Goal: Information Seeking & Learning: Learn about a topic

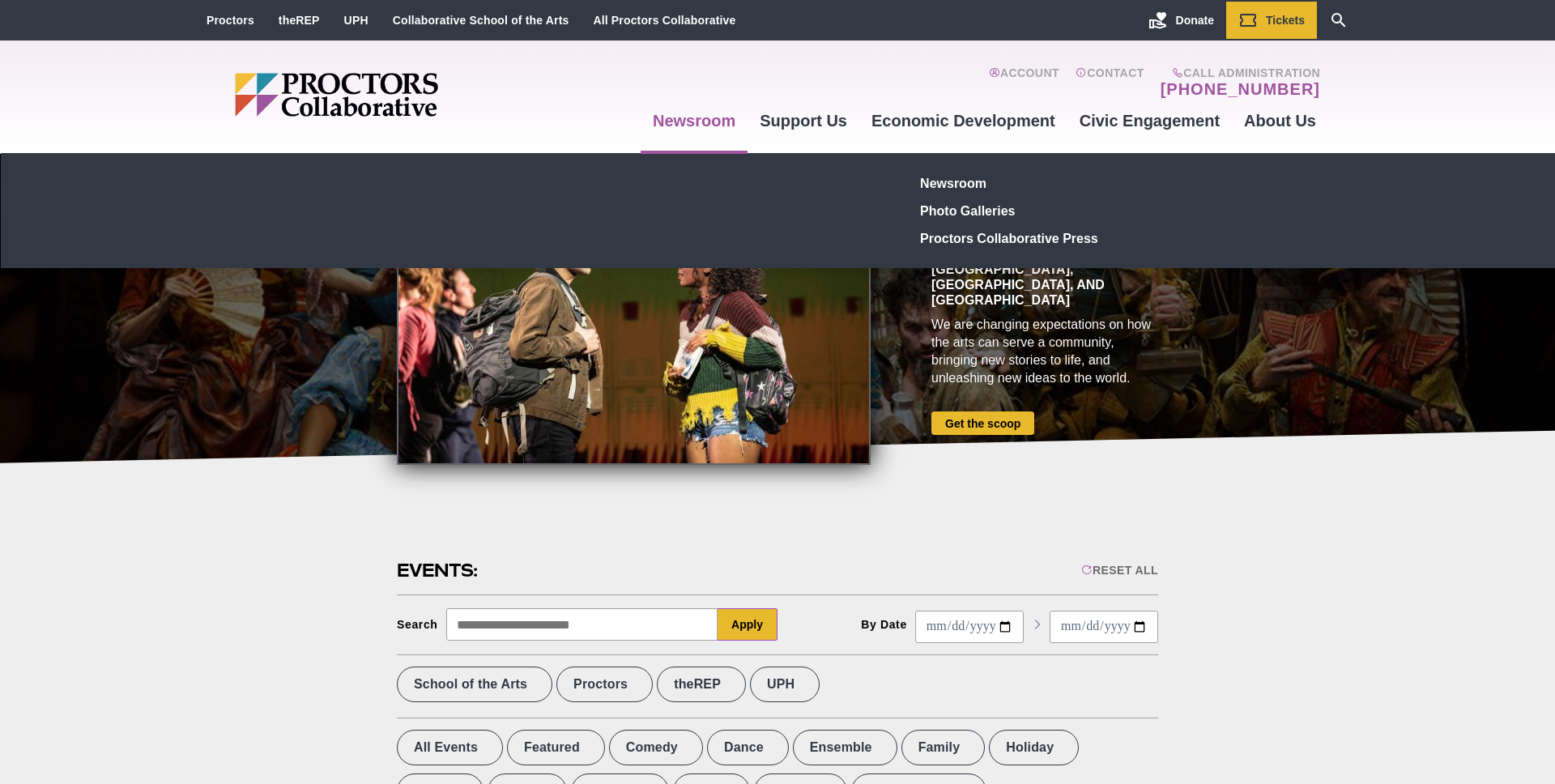
click at [716, 121] on link "Newsroom" at bounding box center [694, 121] width 107 height 44
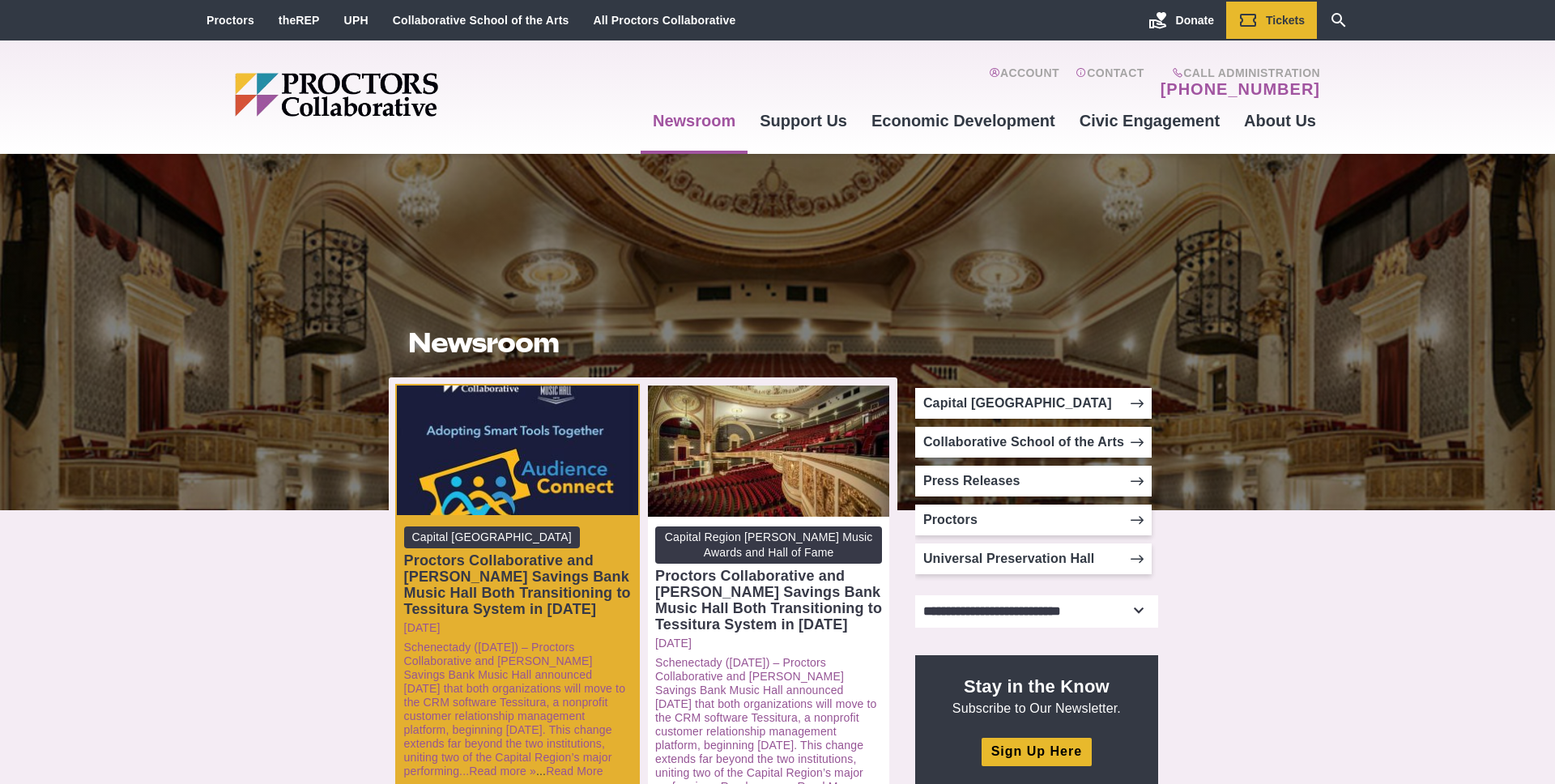
click at [559, 579] on div "Proctors Collaborative and [PERSON_NAME] Savings Bank Music Hall Both Transitio…" at bounding box center [518, 585] width 227 height 65
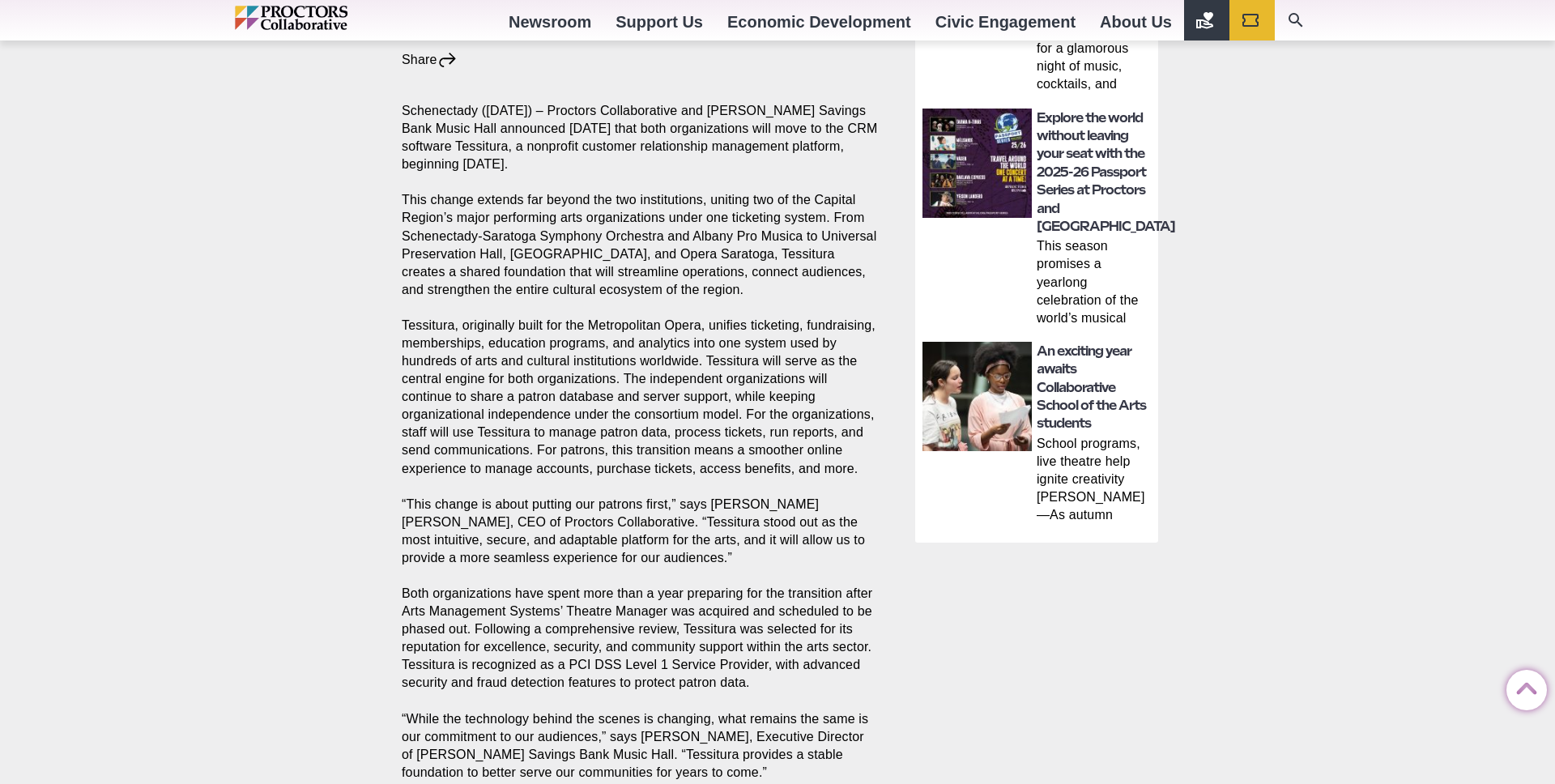
scroll to position [1112, 0]
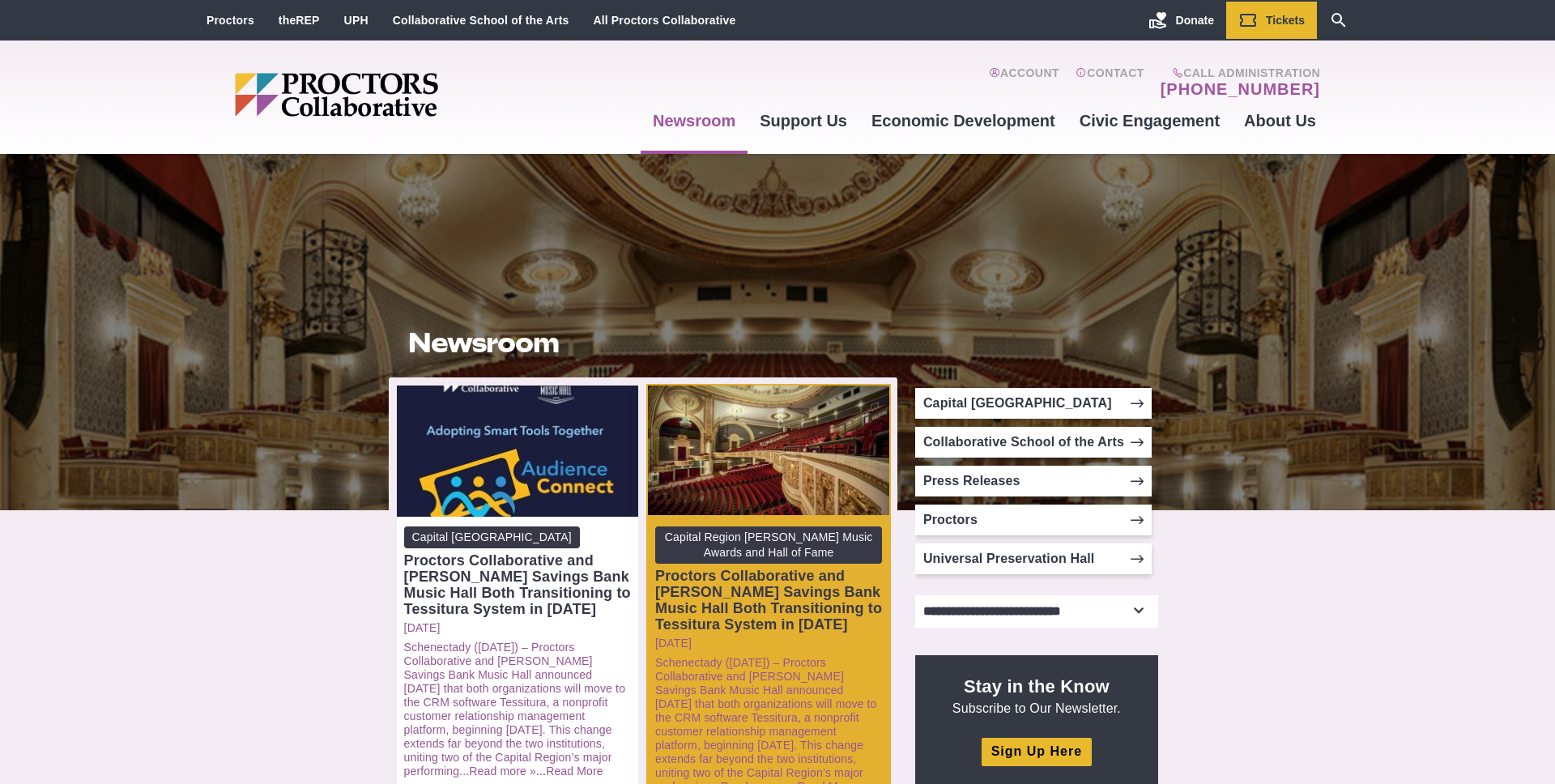
scroll to position [96, 0]
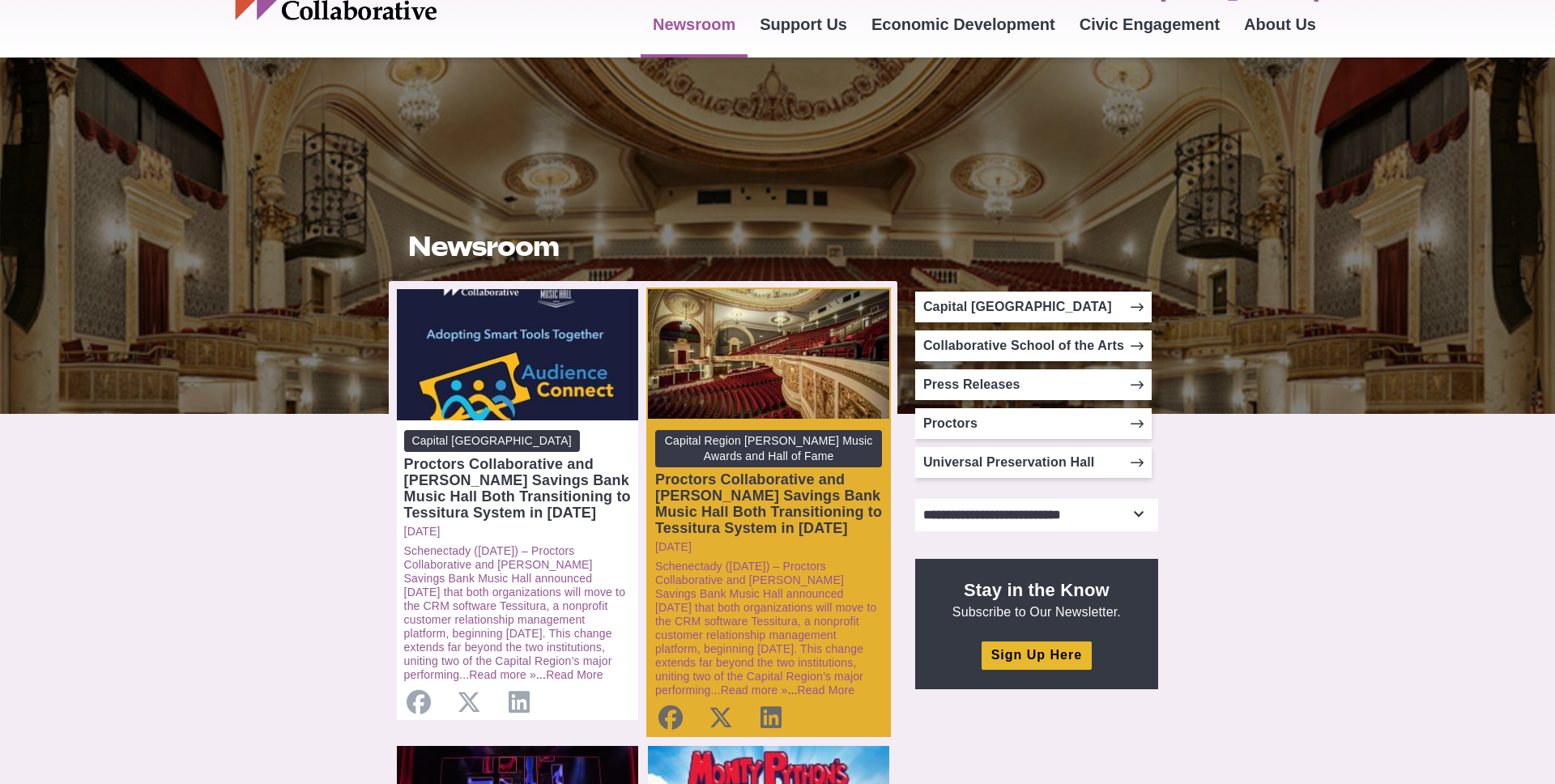
click at [761, 500] on div "Proctors Collaborative and Troy Savings Bank Music Hall Both Transitioning to T…" at bounding box center [769, 504] width 227 height 65
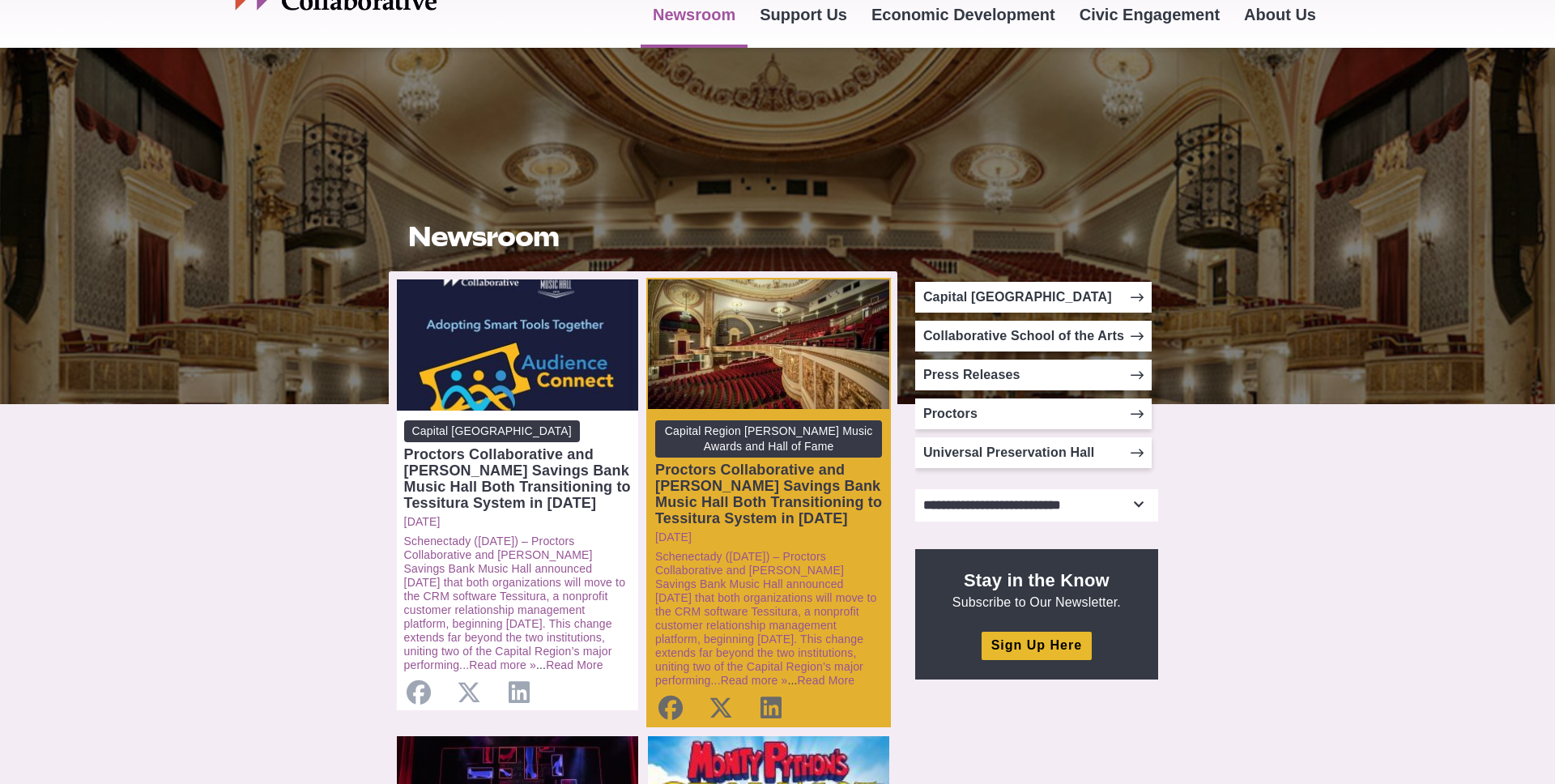
scroll to position [0, 0]
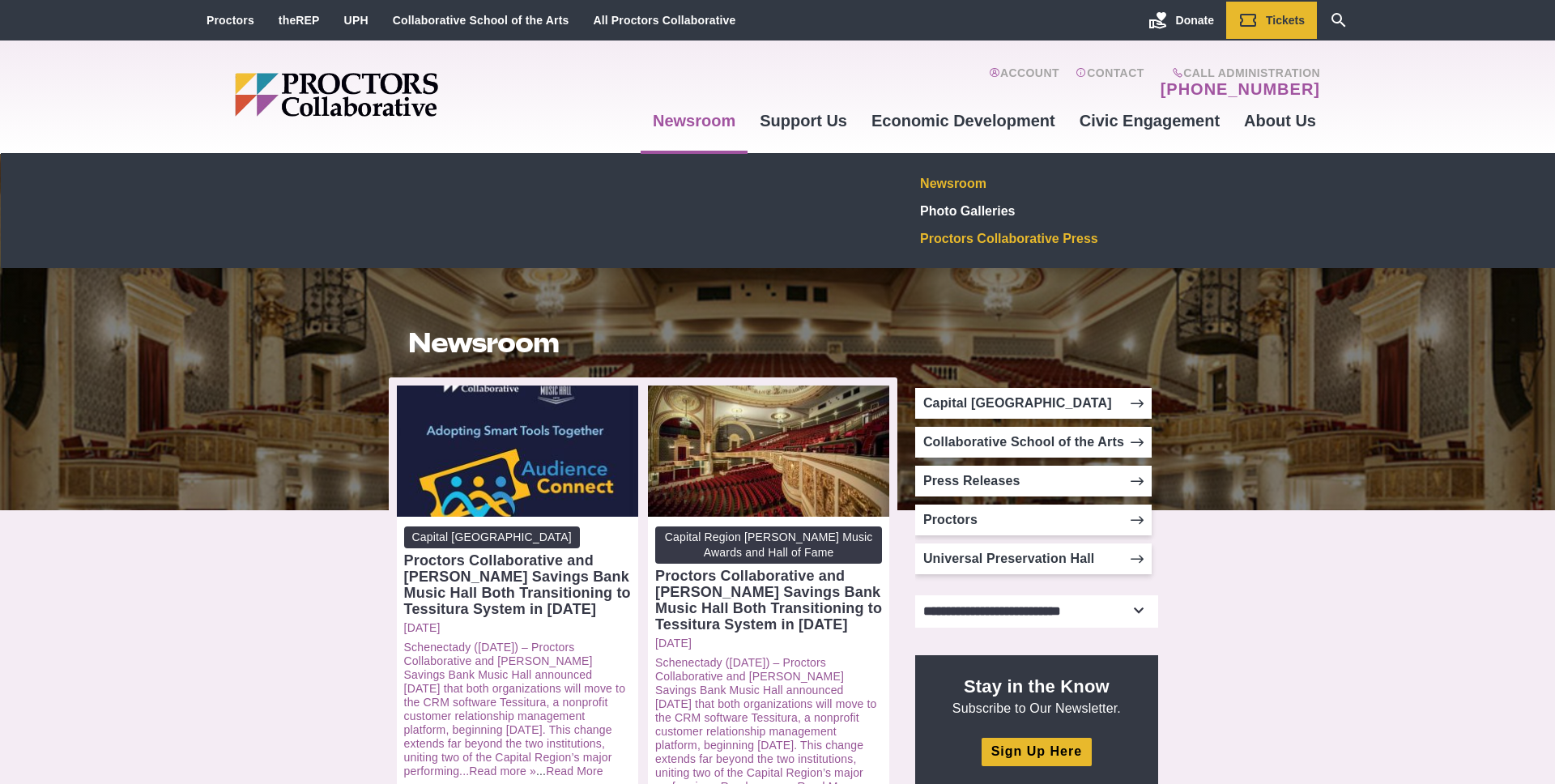
click at [1049, 244] on link "Proctors Collaborative Press" at bounding box center [1033, 238] width 236 height 28
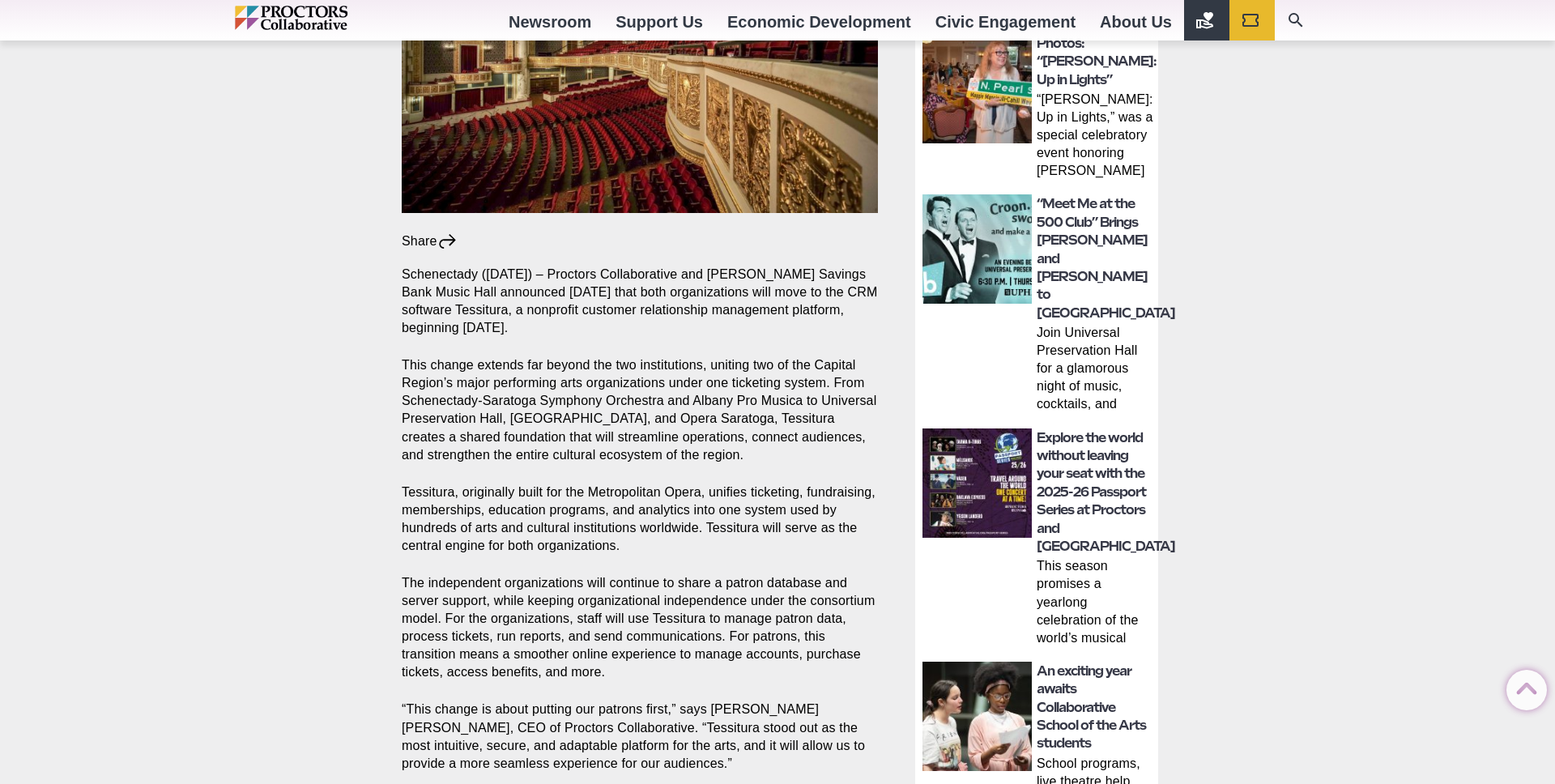
scroll to position [585, 0]
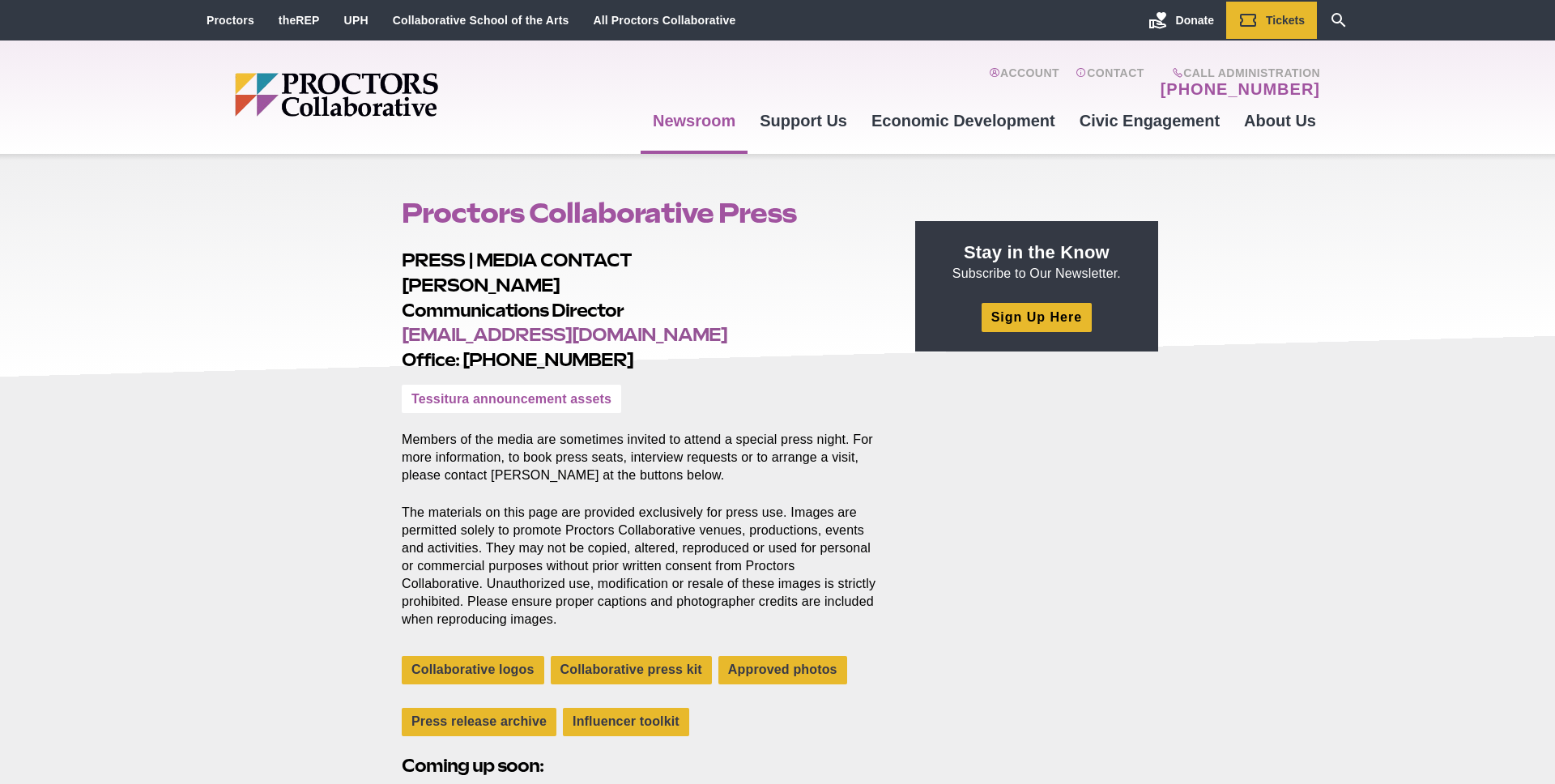
click at [579, 403] on link "Tessitura announcement assets" at bounding box center [511, 399] width 219 height 29
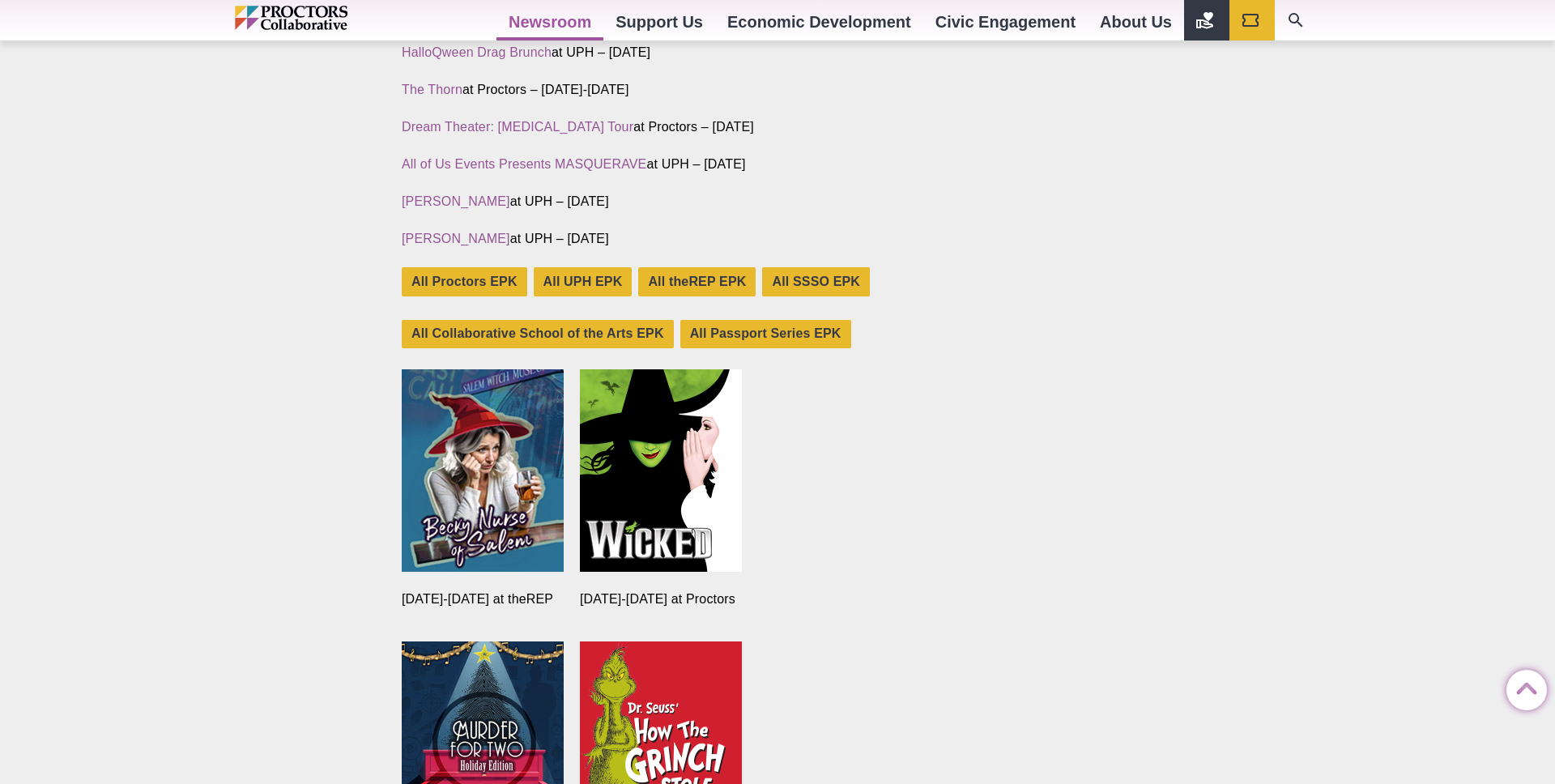
scroll to position [1127, 0]
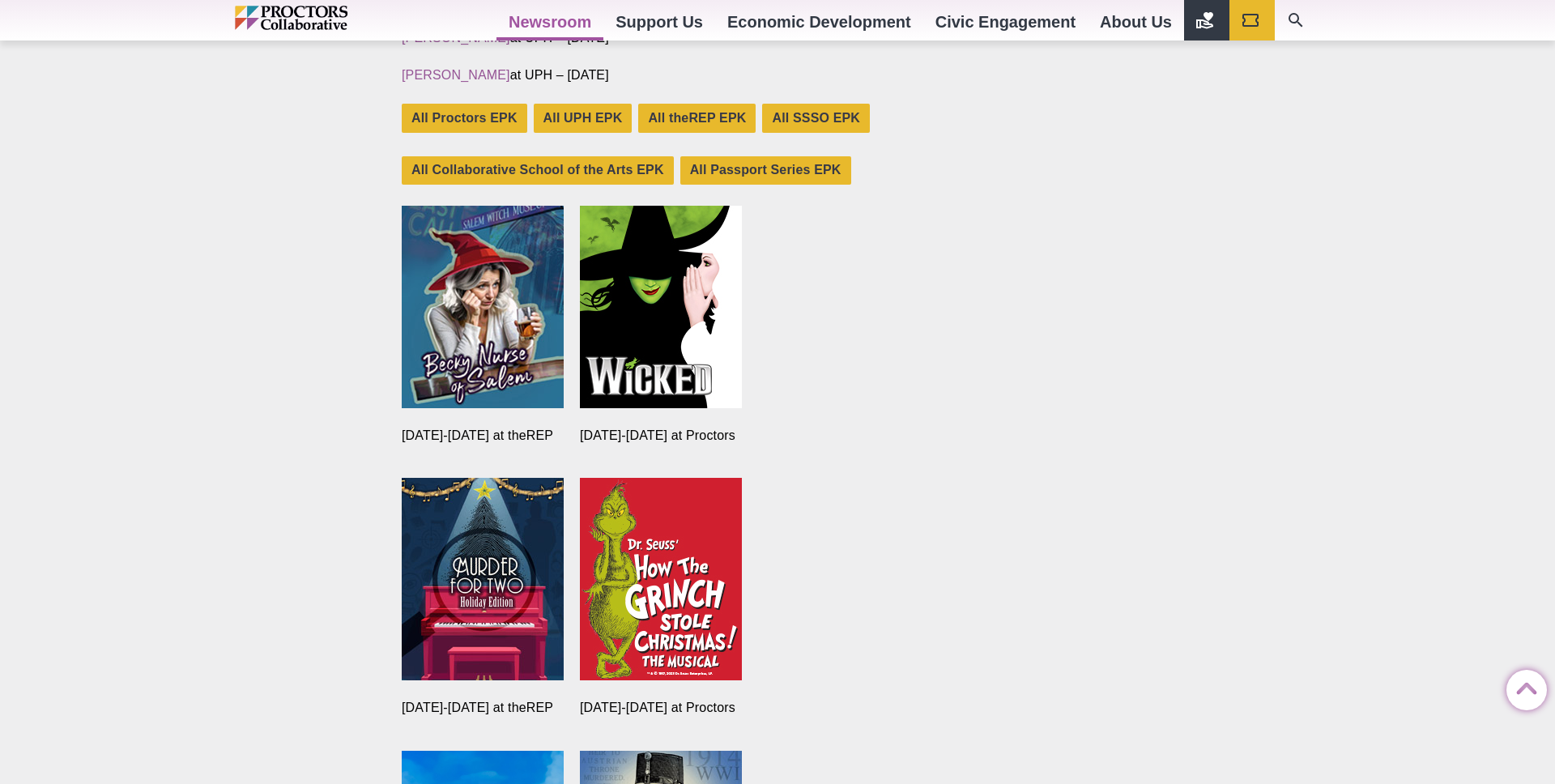
click at [512, 324] on img at bounding box center [482, 306] width 162 height 202
